Goal: Transaction & Acquisition: Purchase product/service

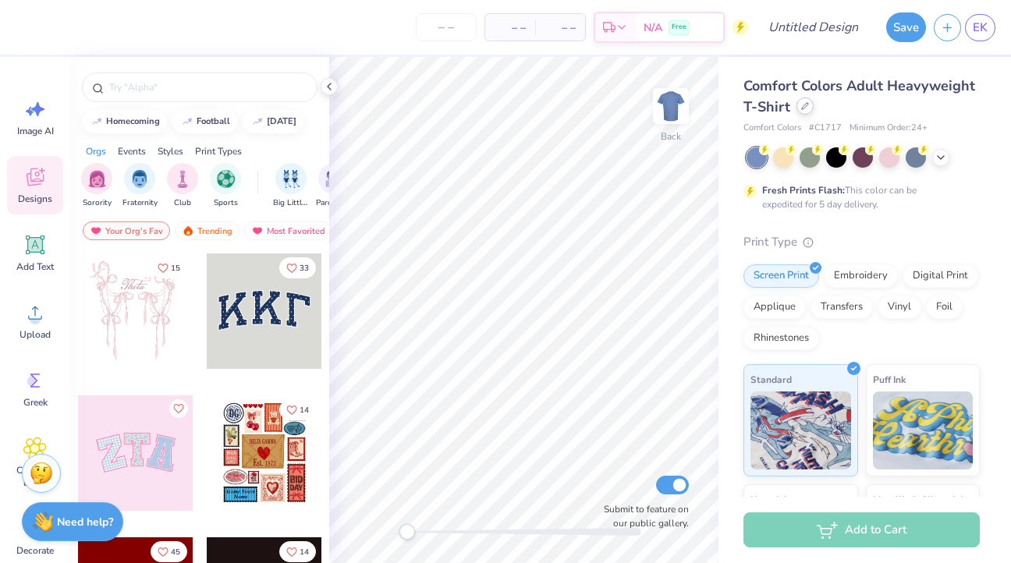
click at [806, 108] on icon at bounding box center [805, 106] width 8 height 8
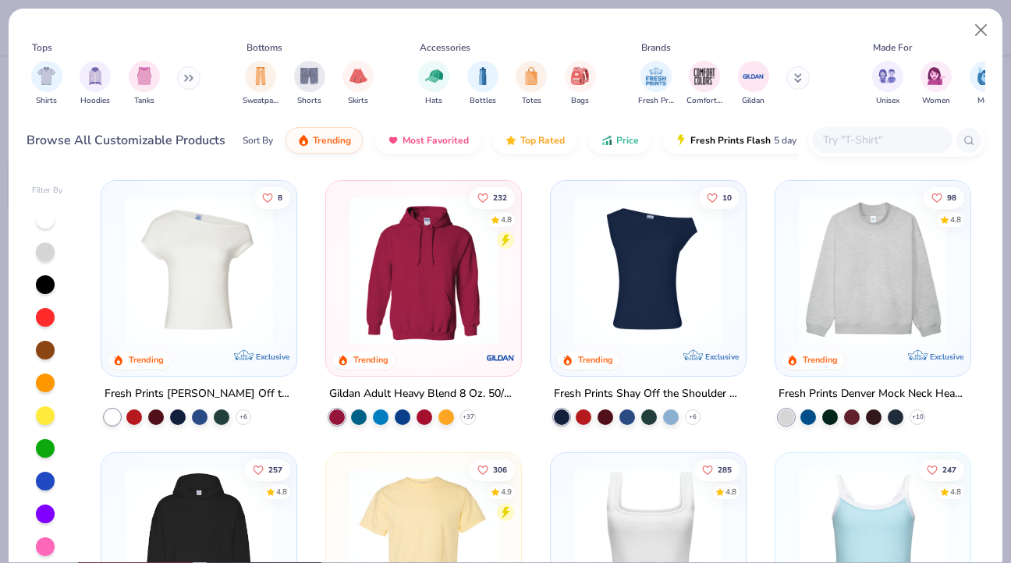
click at [840, 143] on input "text" at bounding box center [881, 140] width 120 height 18
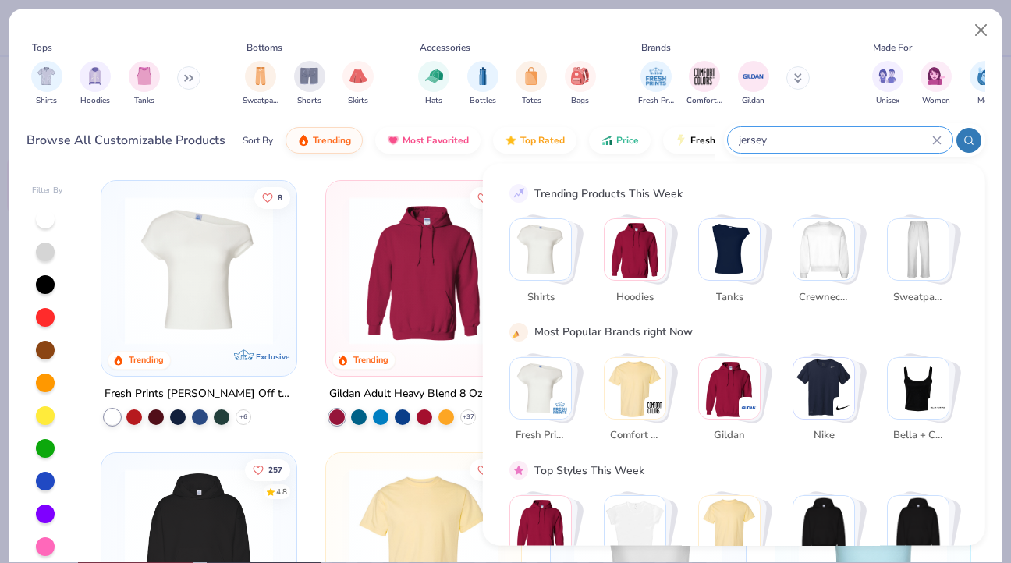
type input "jersey"
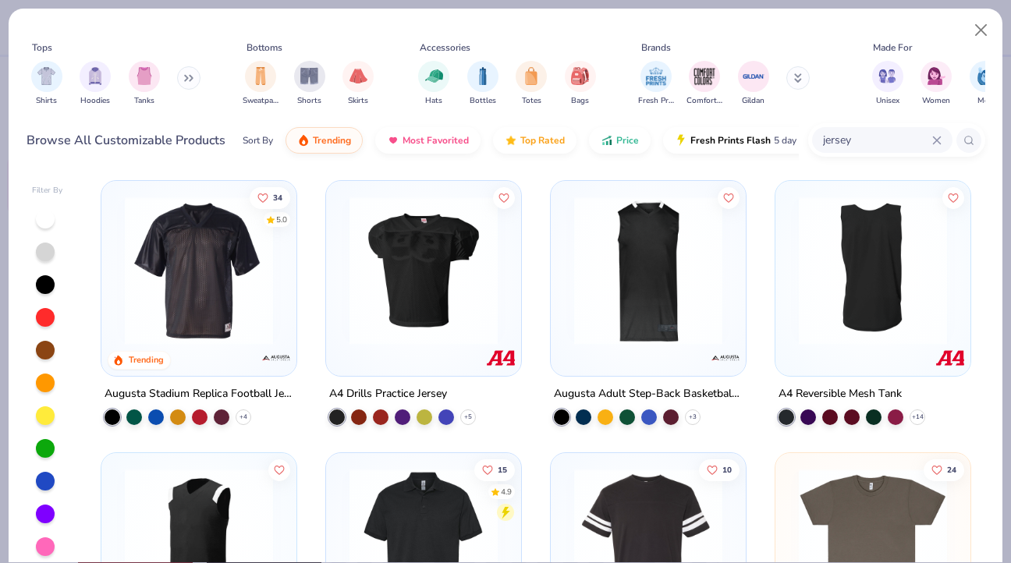
click at [863, 295] on img at bounding box center [873, 271] width 164 height 148
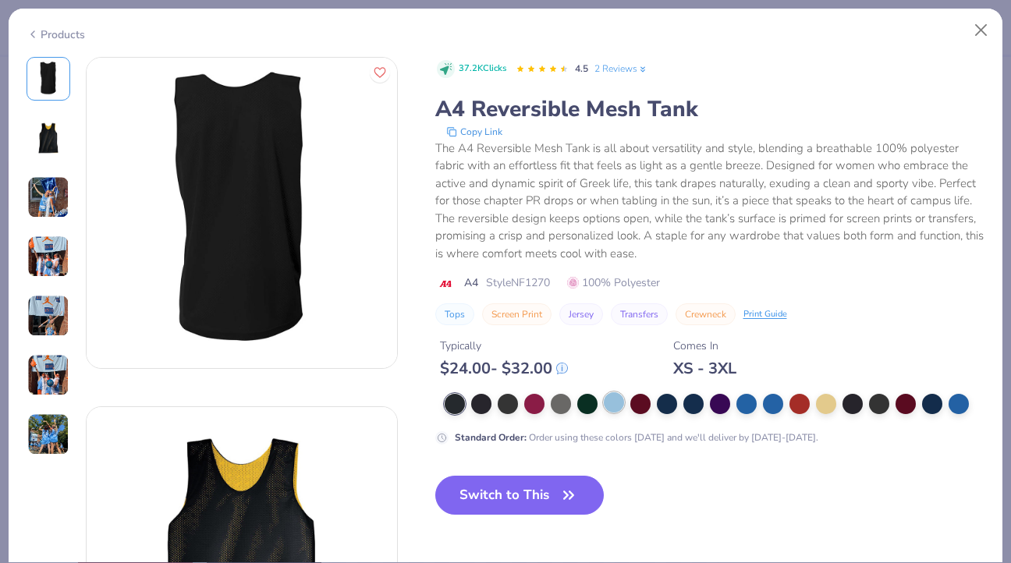
click at [615, 402] on div at bounding box center [614, 402] width 20 height 20
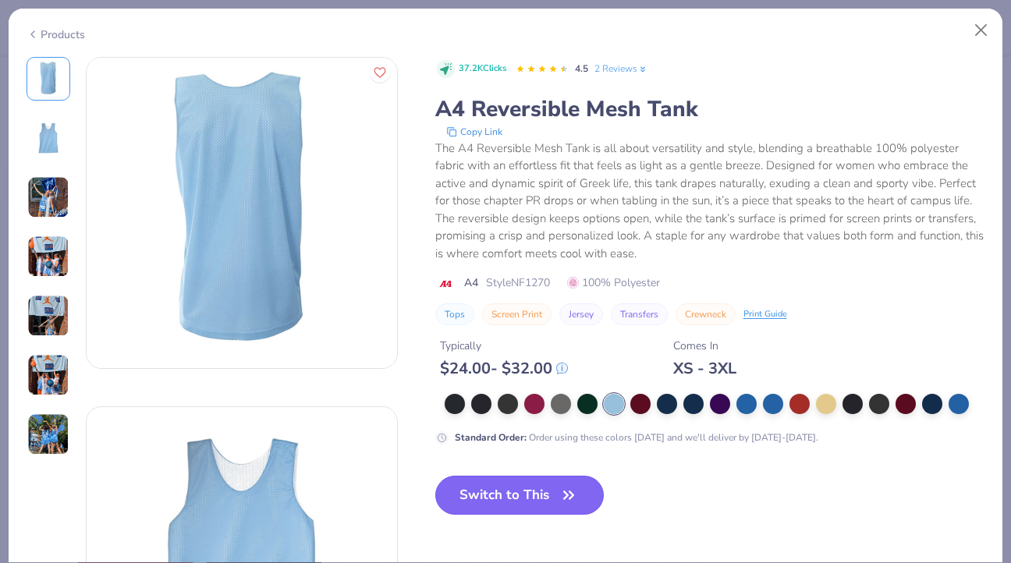
click at [545, 489] on button "Switch to This" at bounding box center [519, 495] width 169 height 39
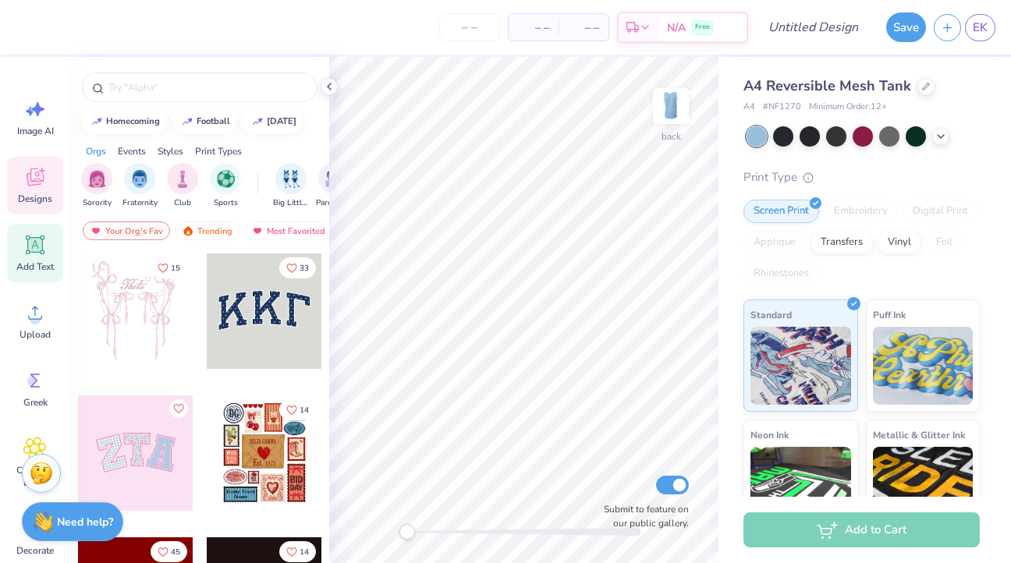
click at [32, 255] on icon at bounding box center [34, 244] width 23 height 23
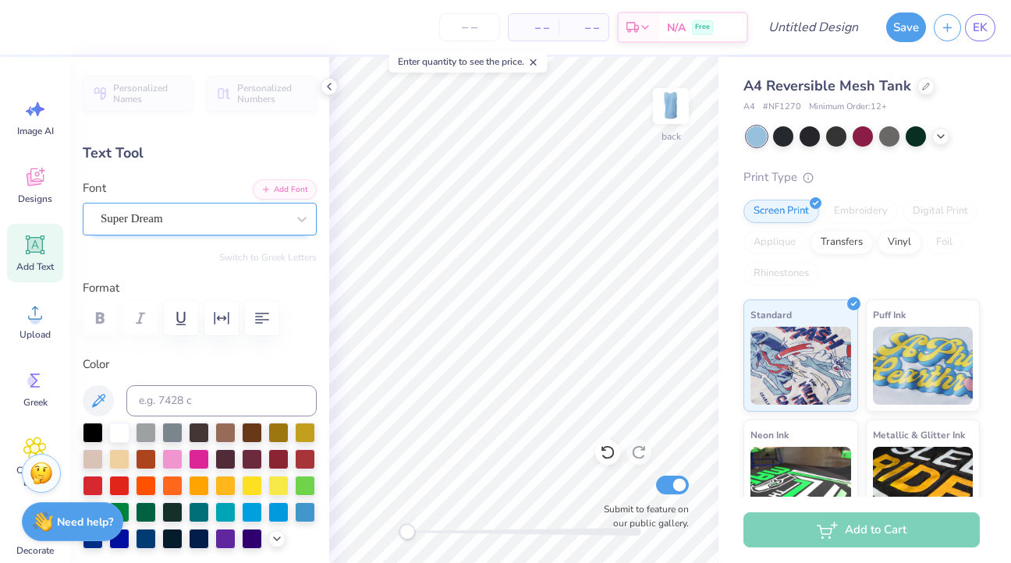
click at [215, 215] on div "Super Dream" at bounding box center [193, 219] width 189 height 24
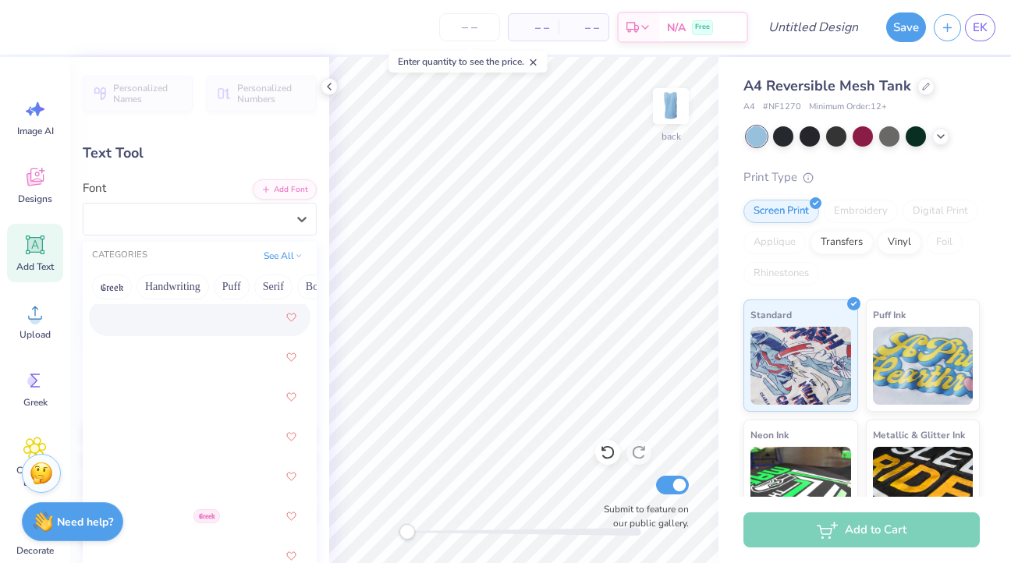
scroll to position [4415, 0]
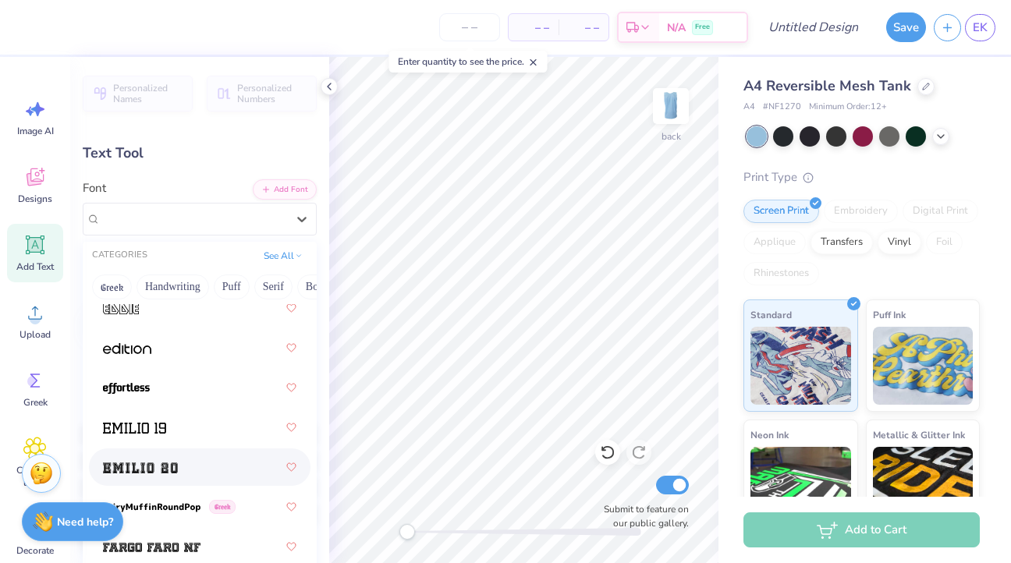
click at [142, 457] on div at bounding box center [199, 467] width 193 height 28
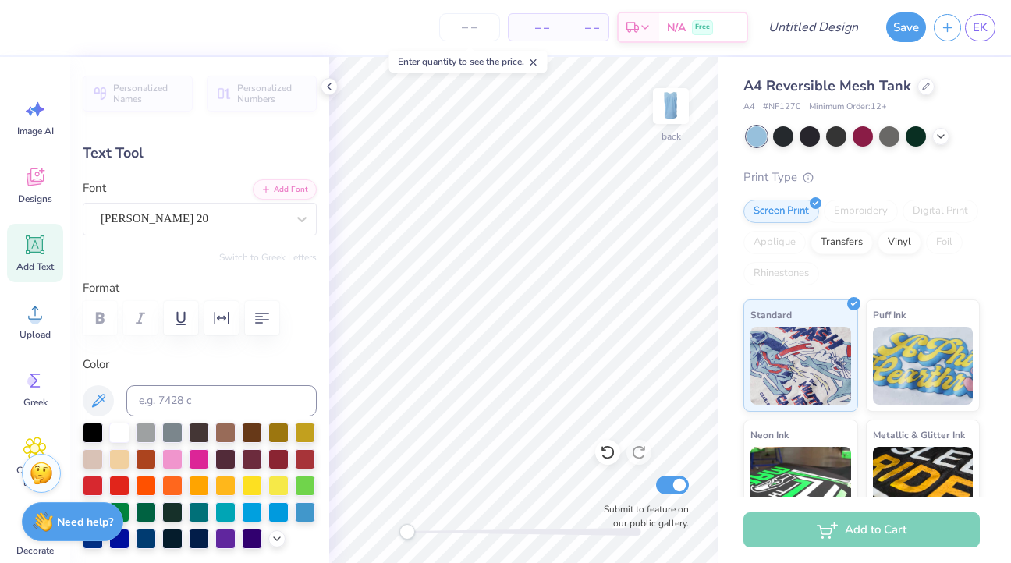
scroll to position [0, 0]
type textarea "T"
type textarea "DELTA GAMMA"
type input "14.94"
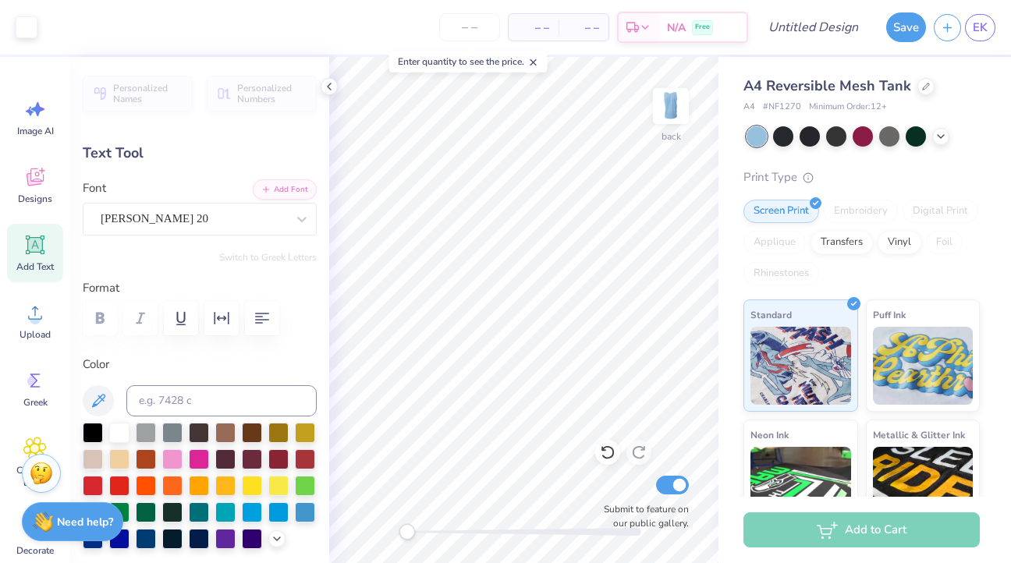
type input "1.49"
type input "8.76"
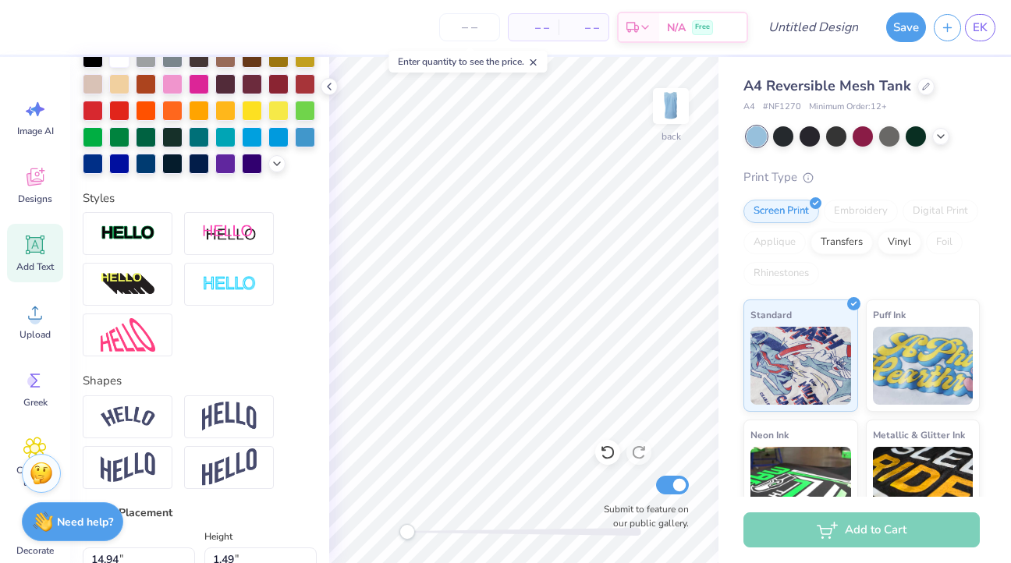
scroll to position [502, 0]
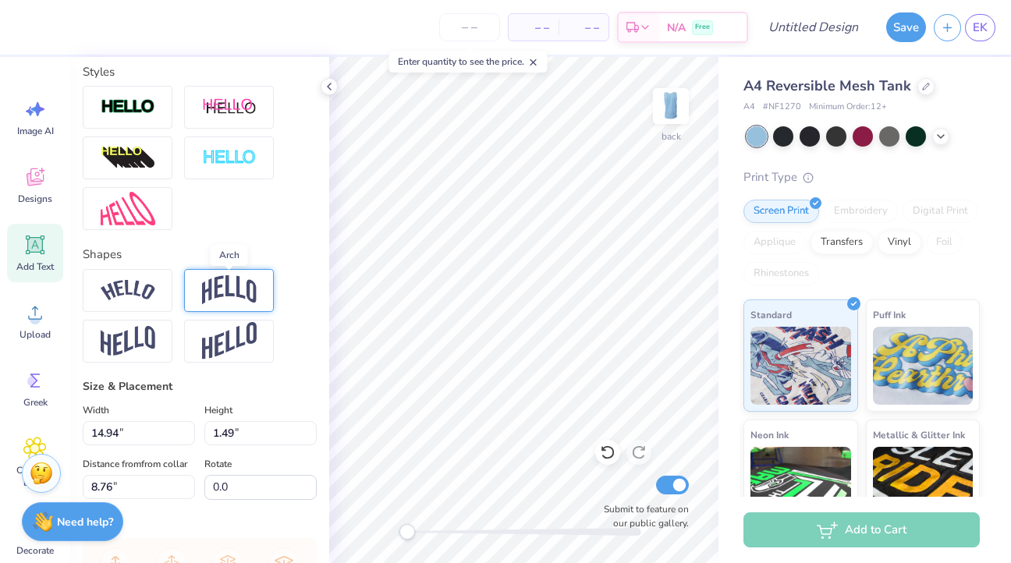
click at [222, 302] on img at bounding box center [229, 290] width 55 height 30
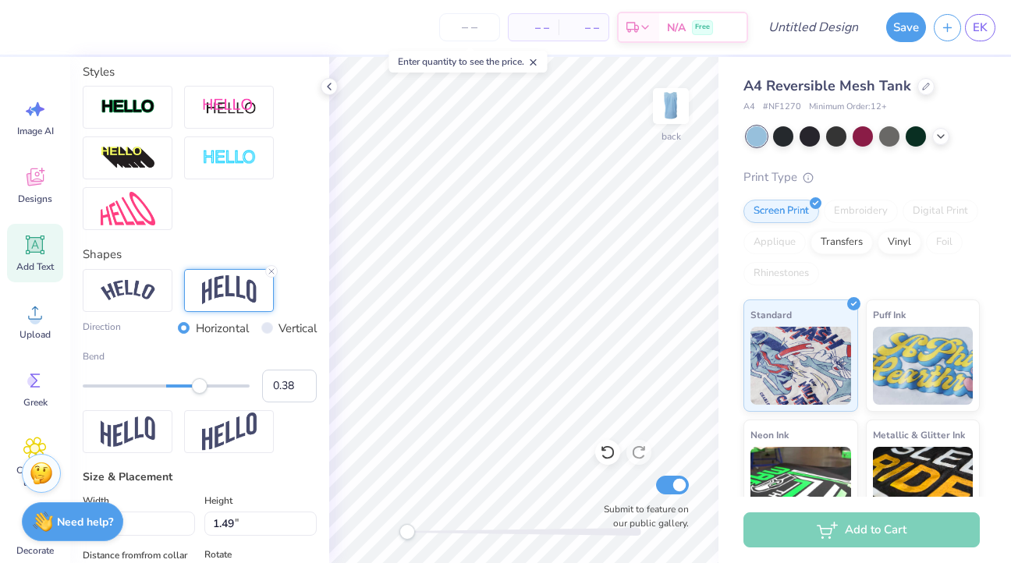
type input "0.37"
drag, startPoint x: 211, startPoint y: 385, endPoint x: 197, endPoint y: 382, distance: 13.6
click at [197, 382] on div "Accessibility label" at bounding box center [198, 386] width 16 height 16
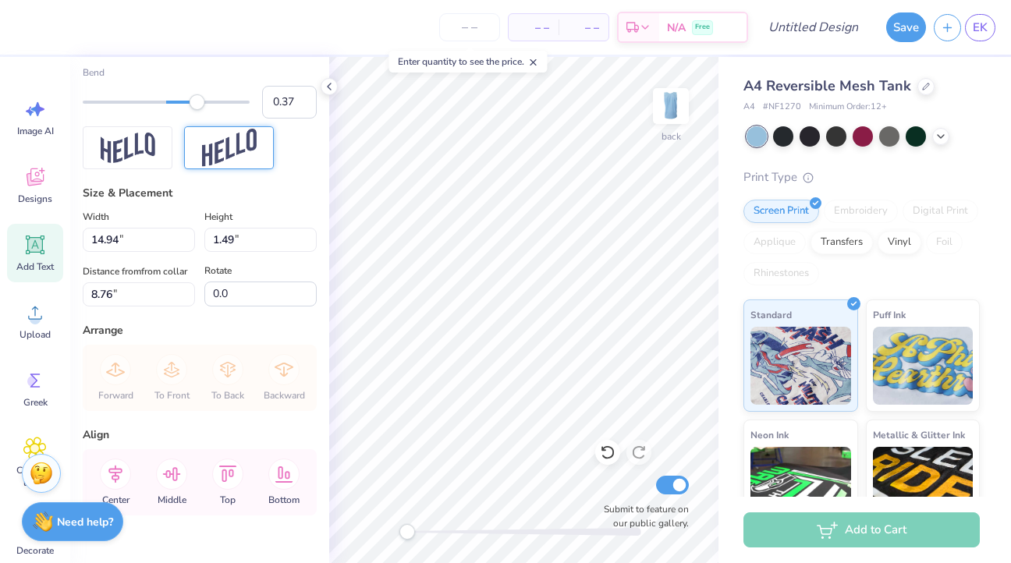
scroll to position [816, 0]
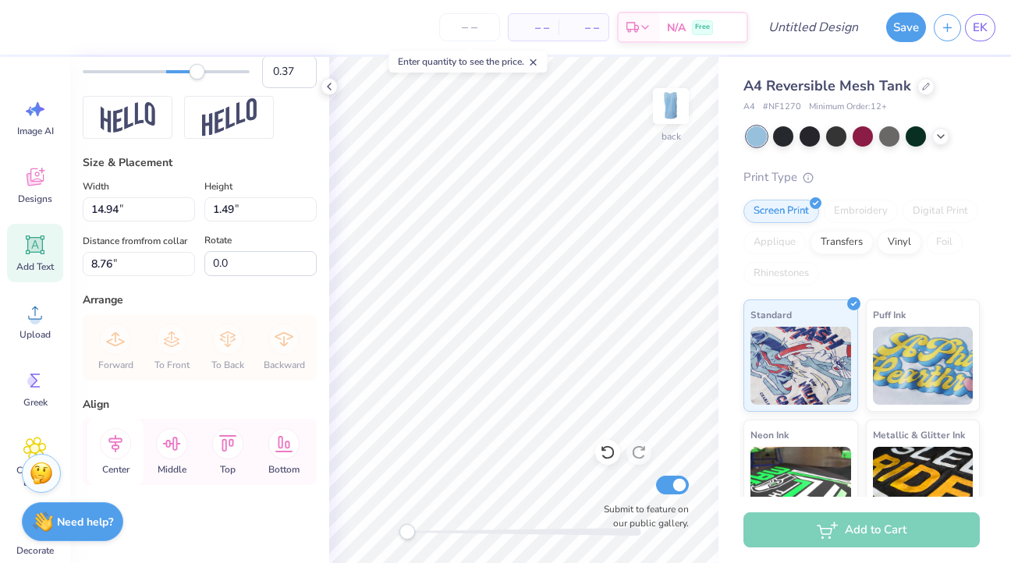
click at [115, 442] on icon at bounding box center [115, 444] width 14 height 18
type input "3.72"
type input "1.82"
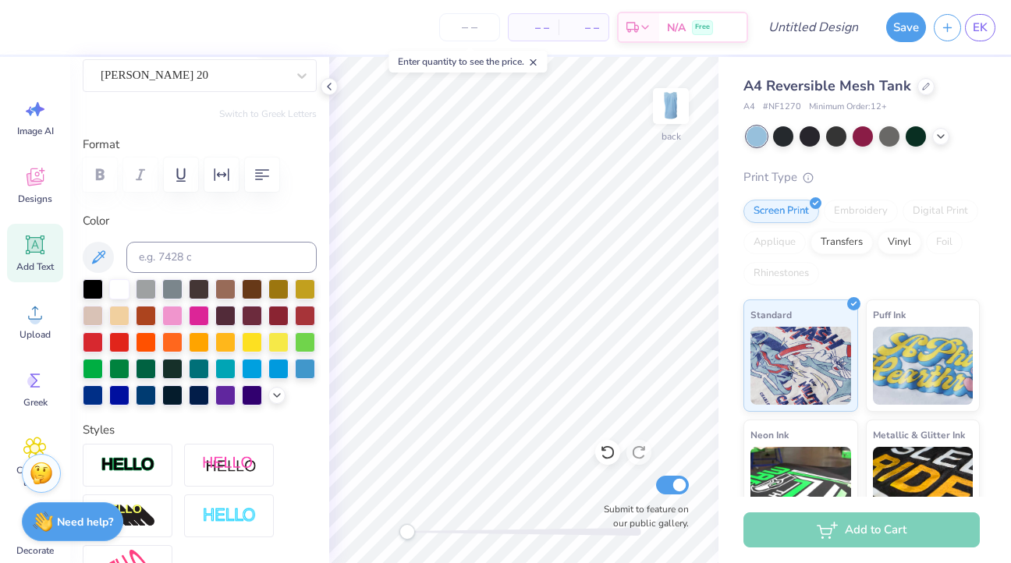
scroll to position [186, 0]
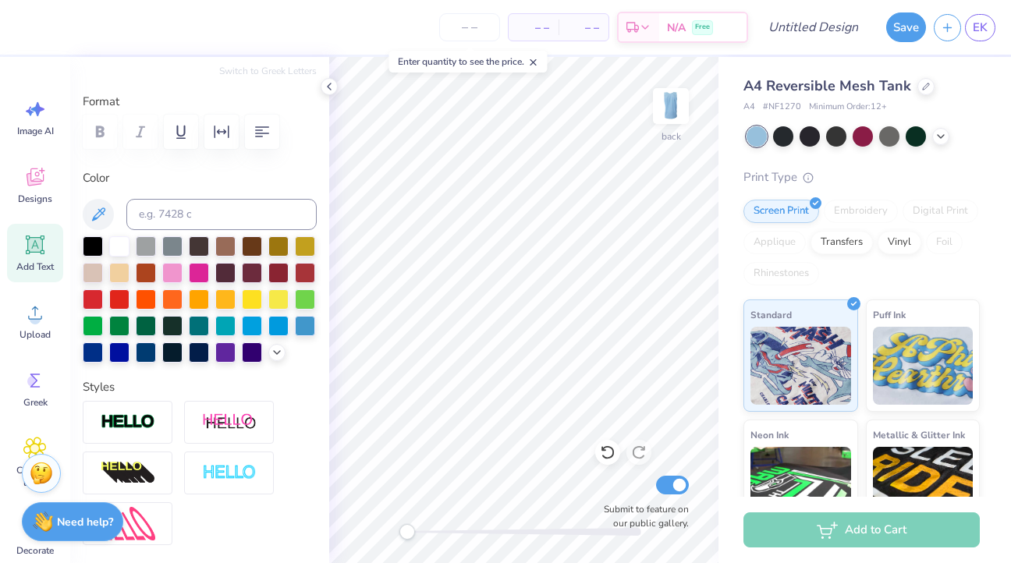
click at [186, 274] on div at bounding box center [200, 299] width 234 height 126
click at [195, 274] on div at bounding box center [199, 271] width 20 height 20
click at [165, 275] on div at bounding box center [172, 271] width 20 height 20
click at [200, 274] on div at bounding box center [199, 271] width 20 height 20
click at [40, 182] on icon at bounding box center [34, 179] width 15 height 12
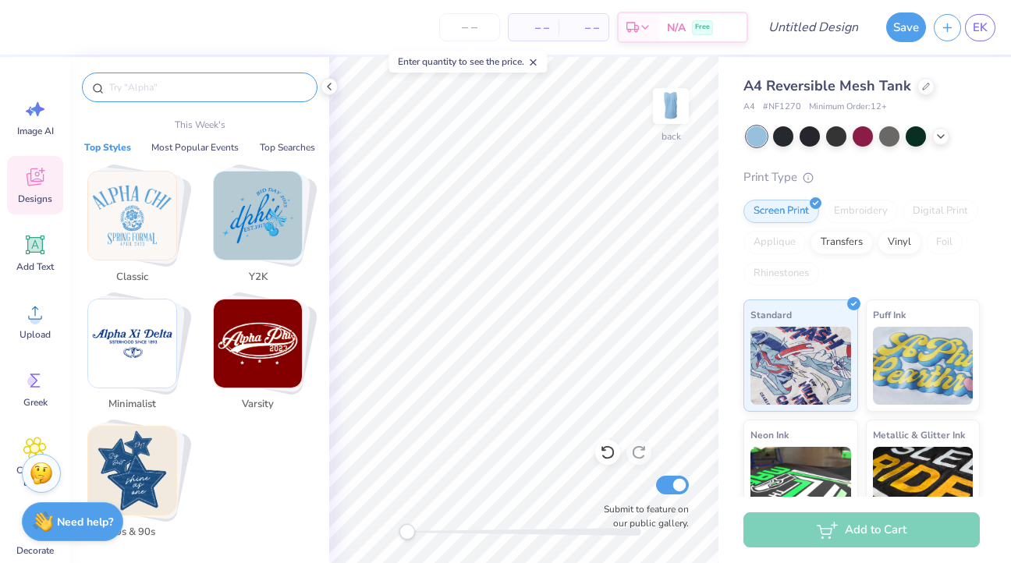
click at [181, 89] on input "text" at bounding box center [208, 88] width 200 height 16
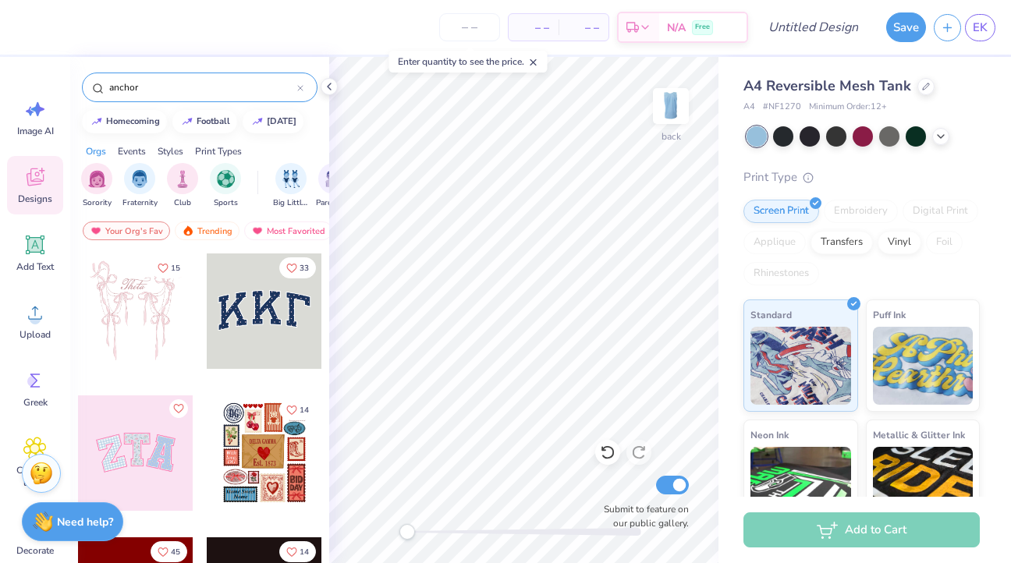
type input "anchor"
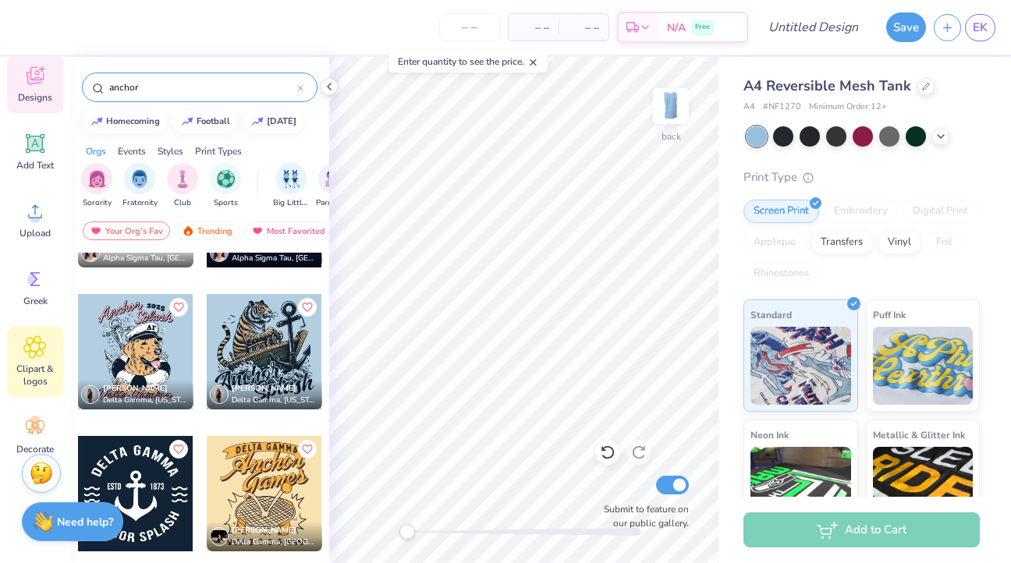
scroll to position [120, 0]
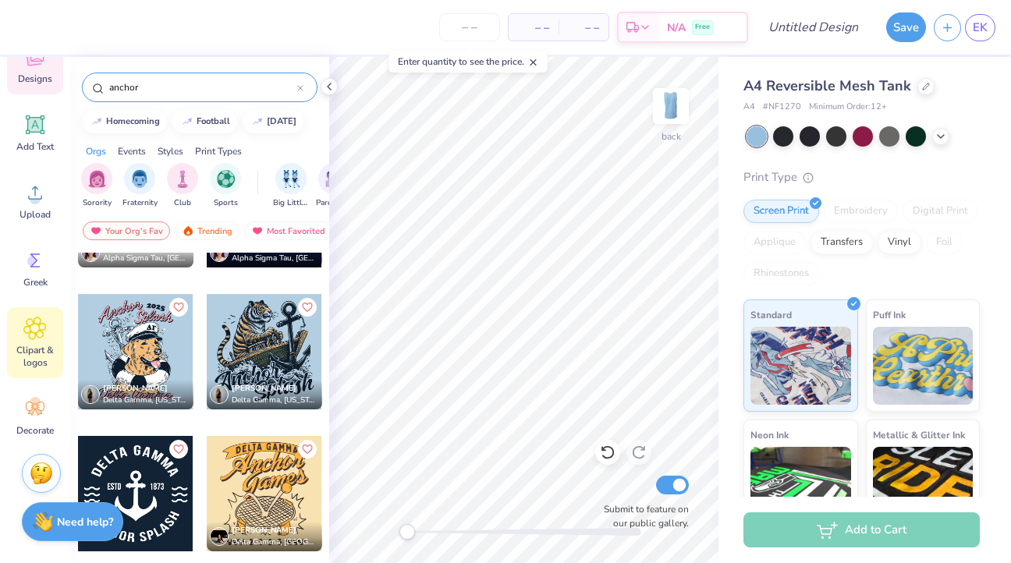
click at [44, 331] on icon at bounding box center [34, 328] width 23 height 23
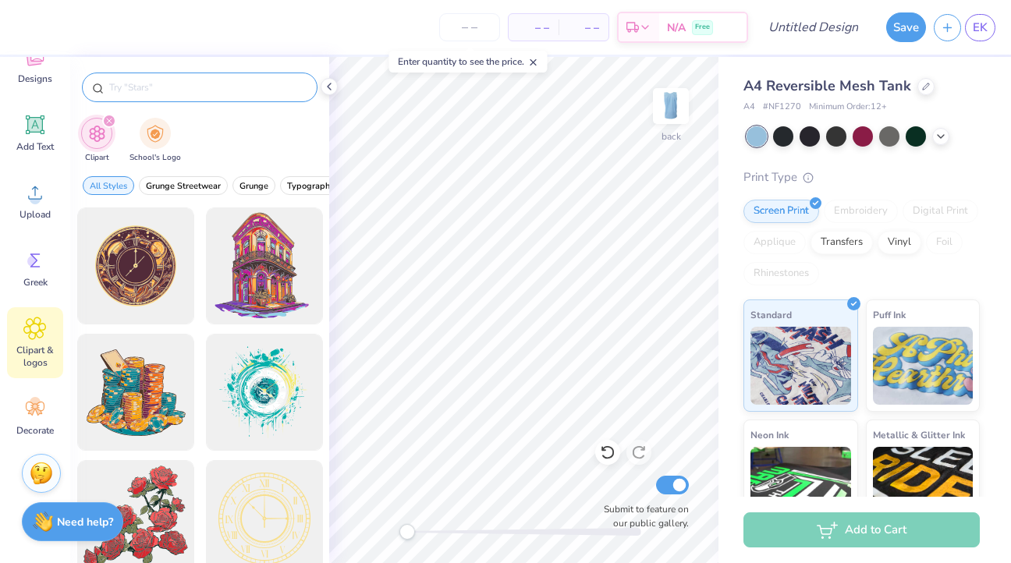
click at [195, 90] on input "text" at bounding box center [208, 88] width 200 height 16
type input "anchor"
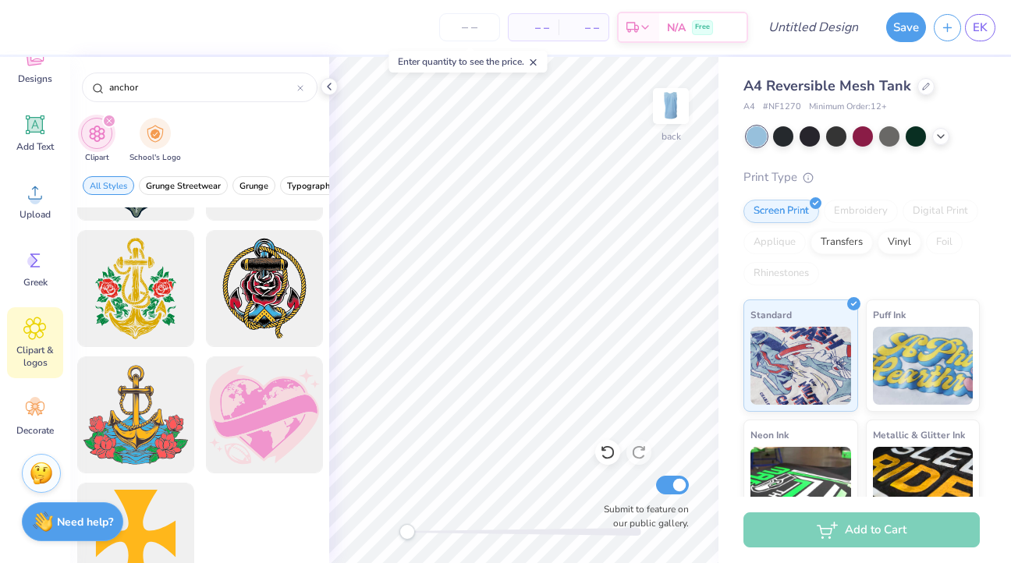
scroll to position [907, 0]
